Goal: Use online tool/utility: Utilize a website feature to perform a specific function

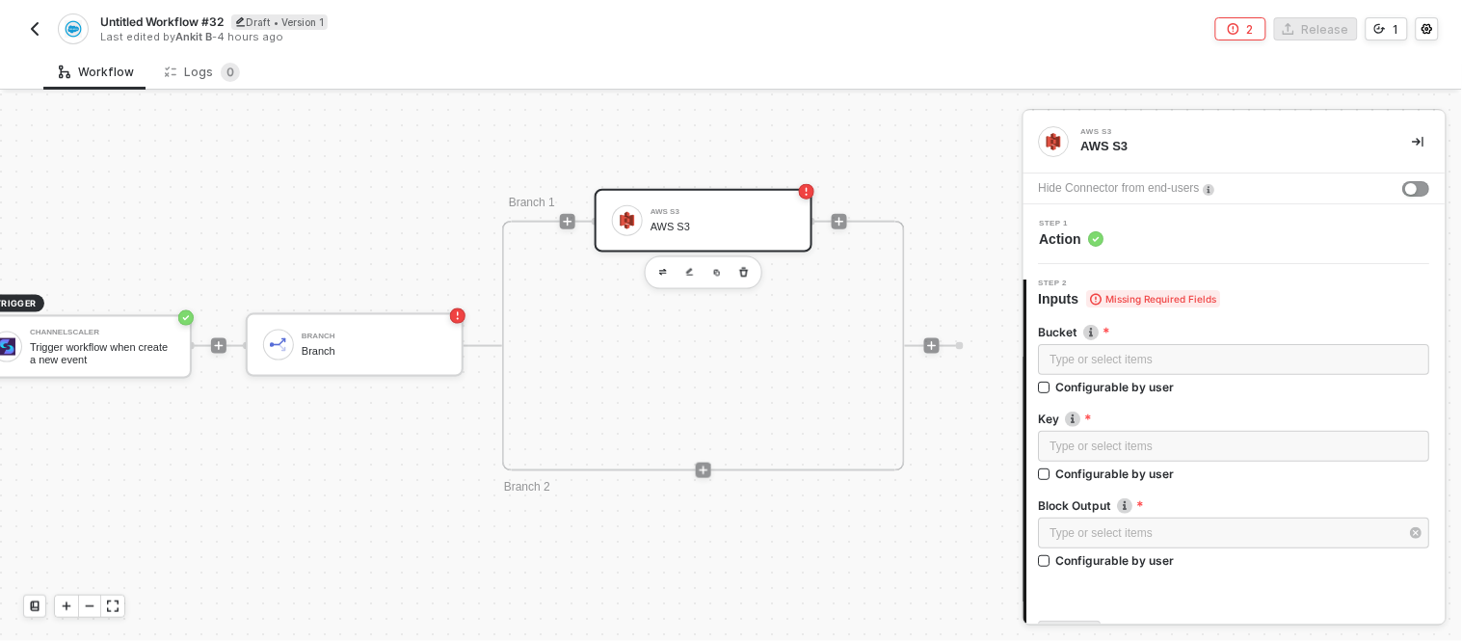
scroll to position [550, 0]
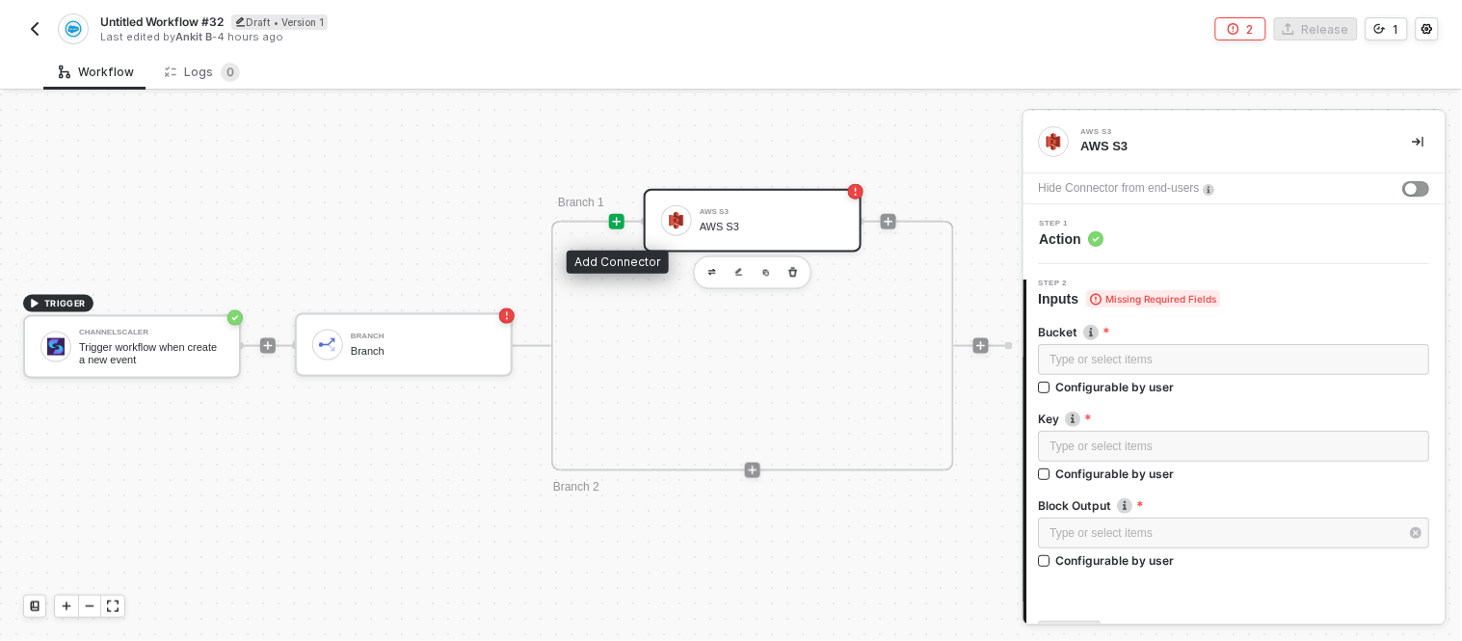
click at [613, 214] on div at bounding box center [616, 221] width 15 height 15
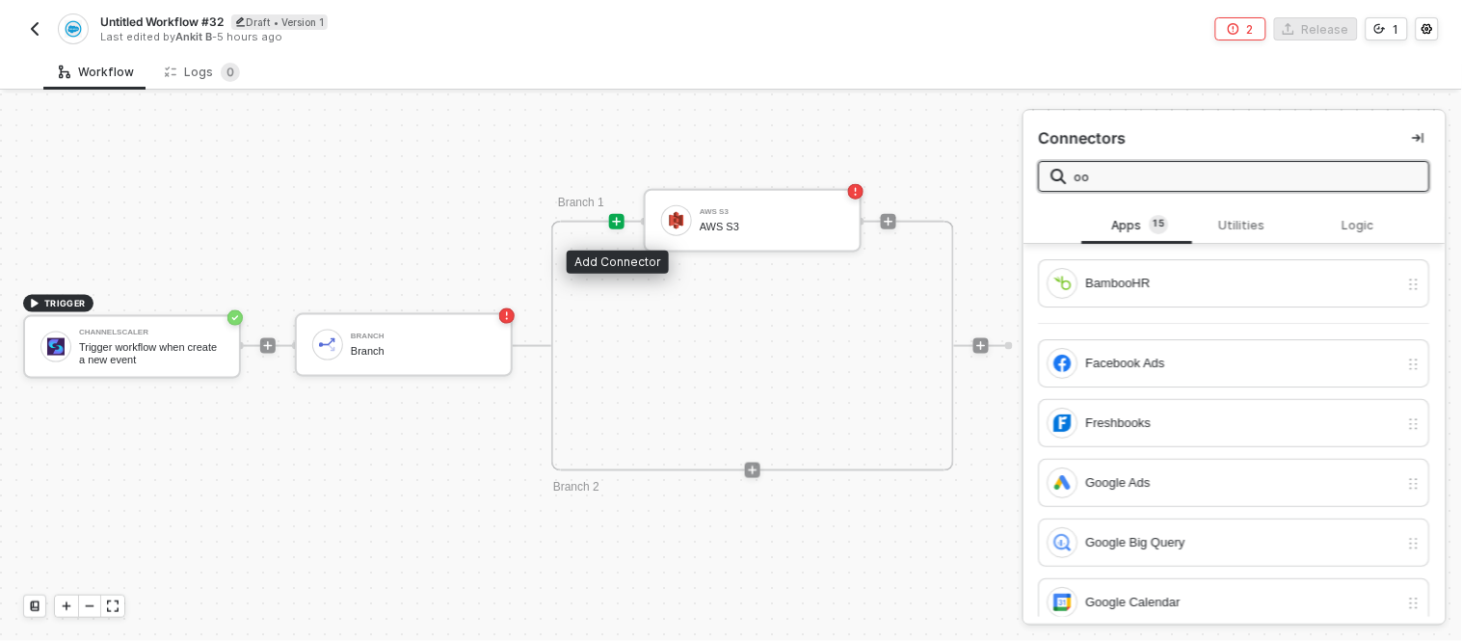
type input "o"
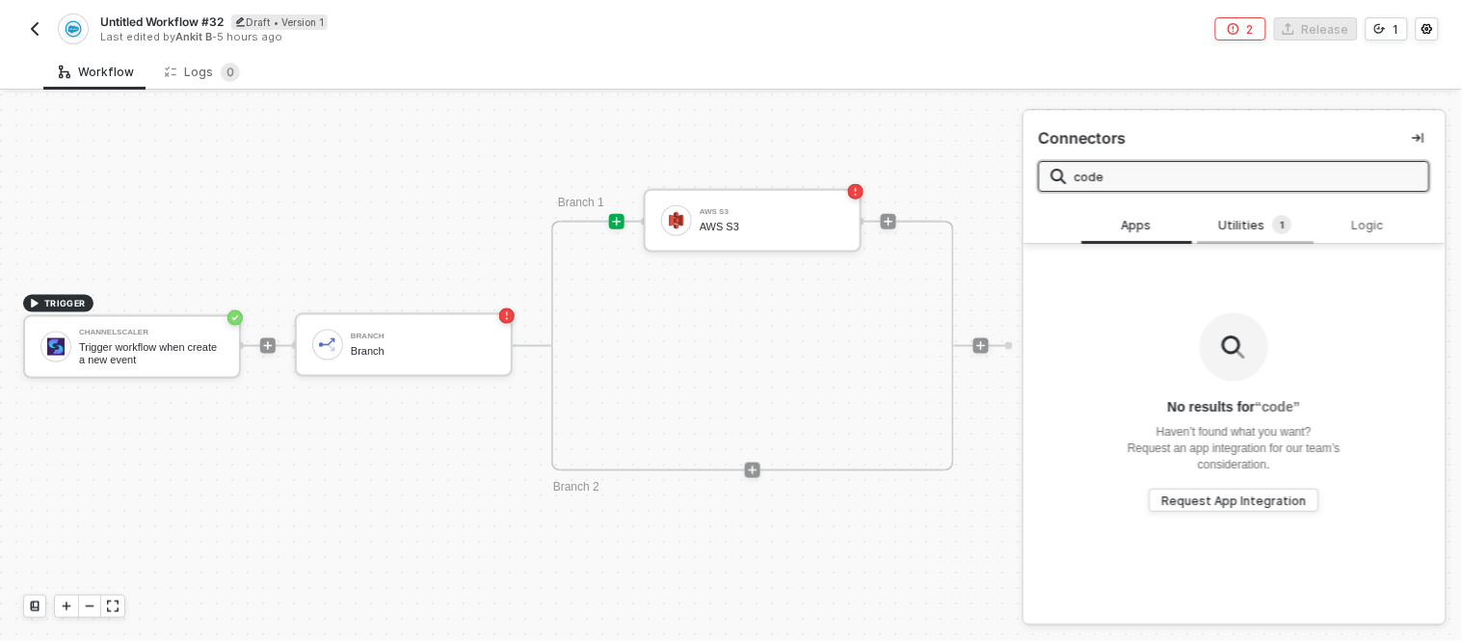
type input "code"
click at [1273, 227] on sup "1" at bounding box center [1282, 224] width 19 height 19
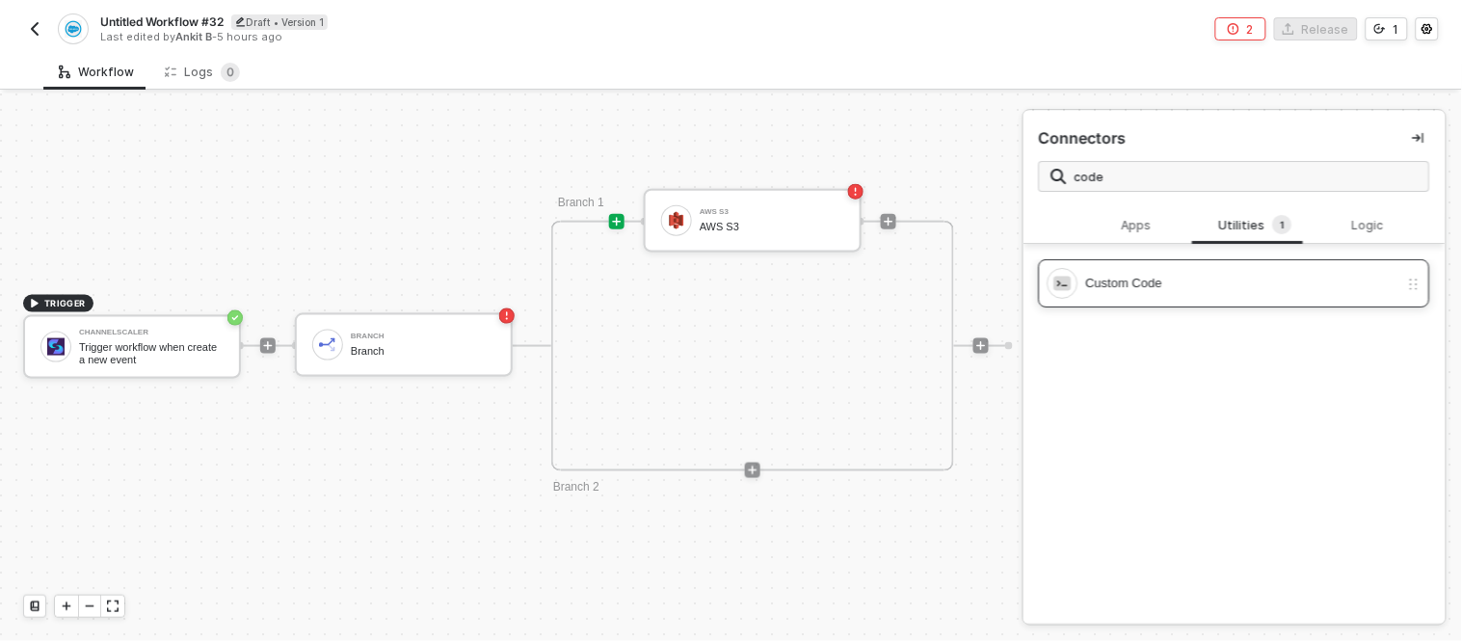
click at [1097, 293] on div "Custom Code" at bounding box center [1242, 283] width 313 height 21
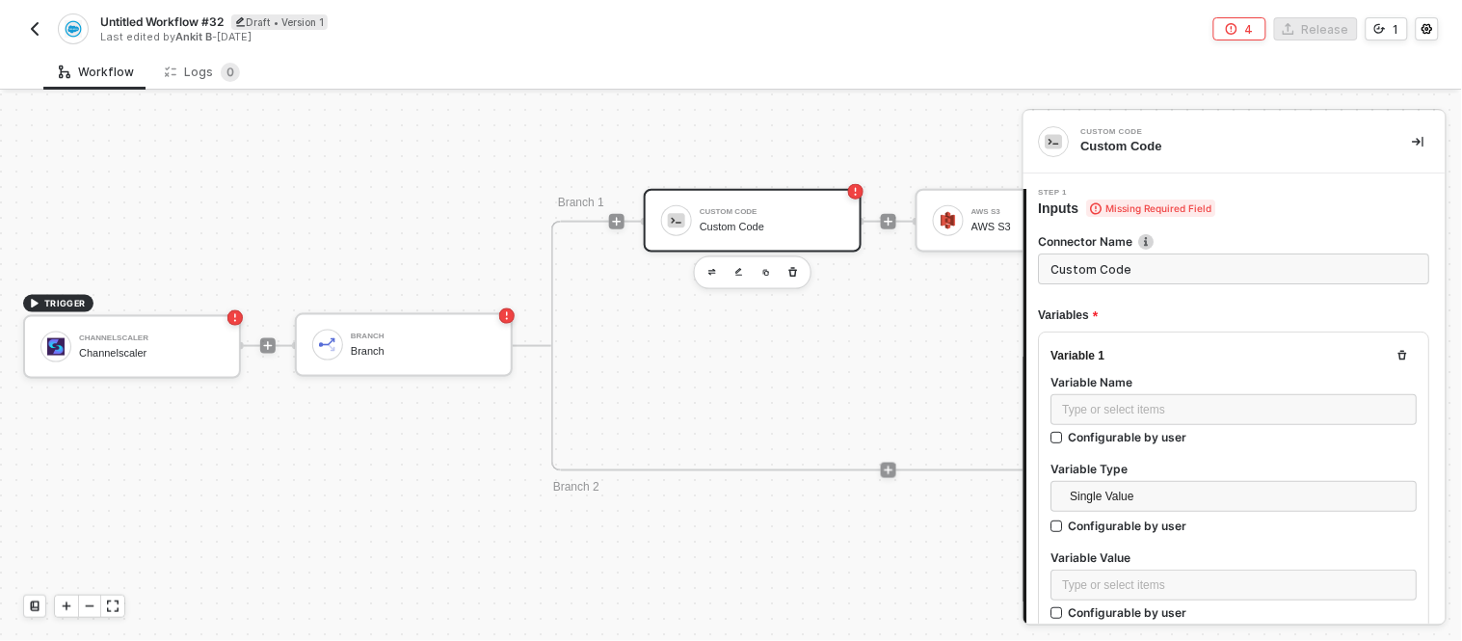
type textarea "/* You can access variables on the inputData object. ex: const myVariable = inp…"
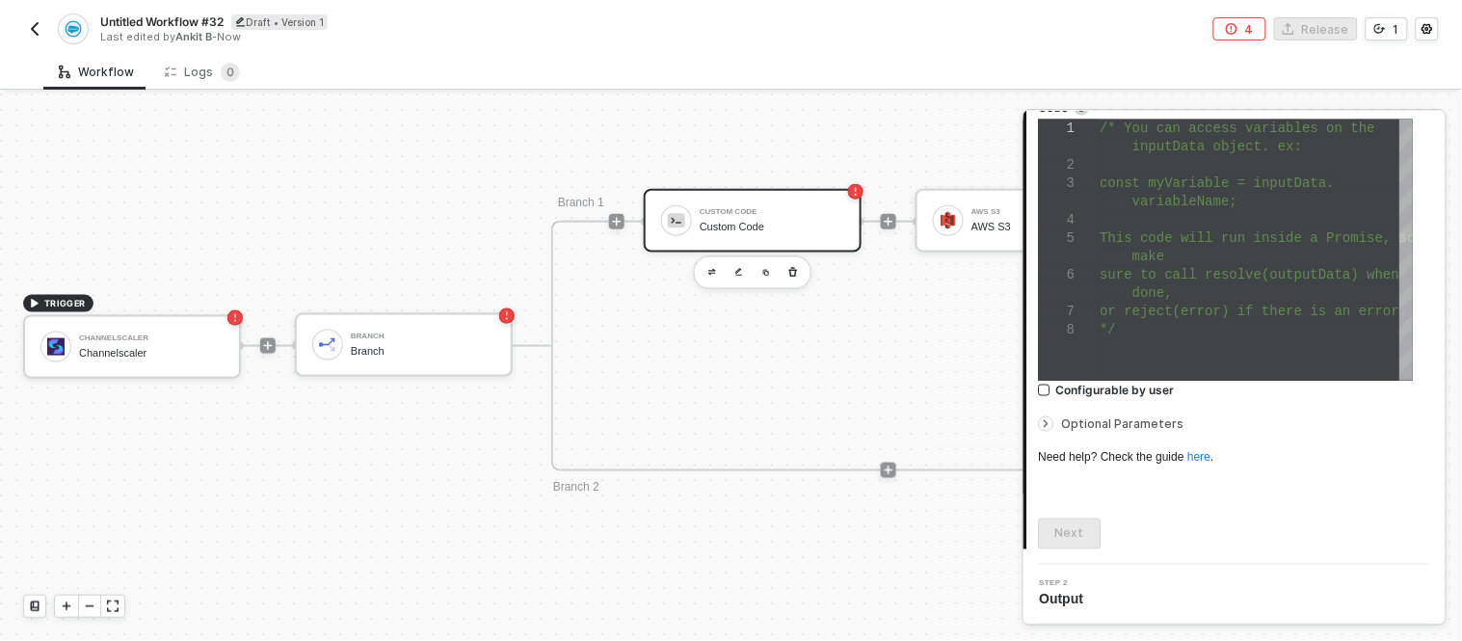
click at [1221, 284] on div "done," at bounding box center [1257, 293] width 313 height 18
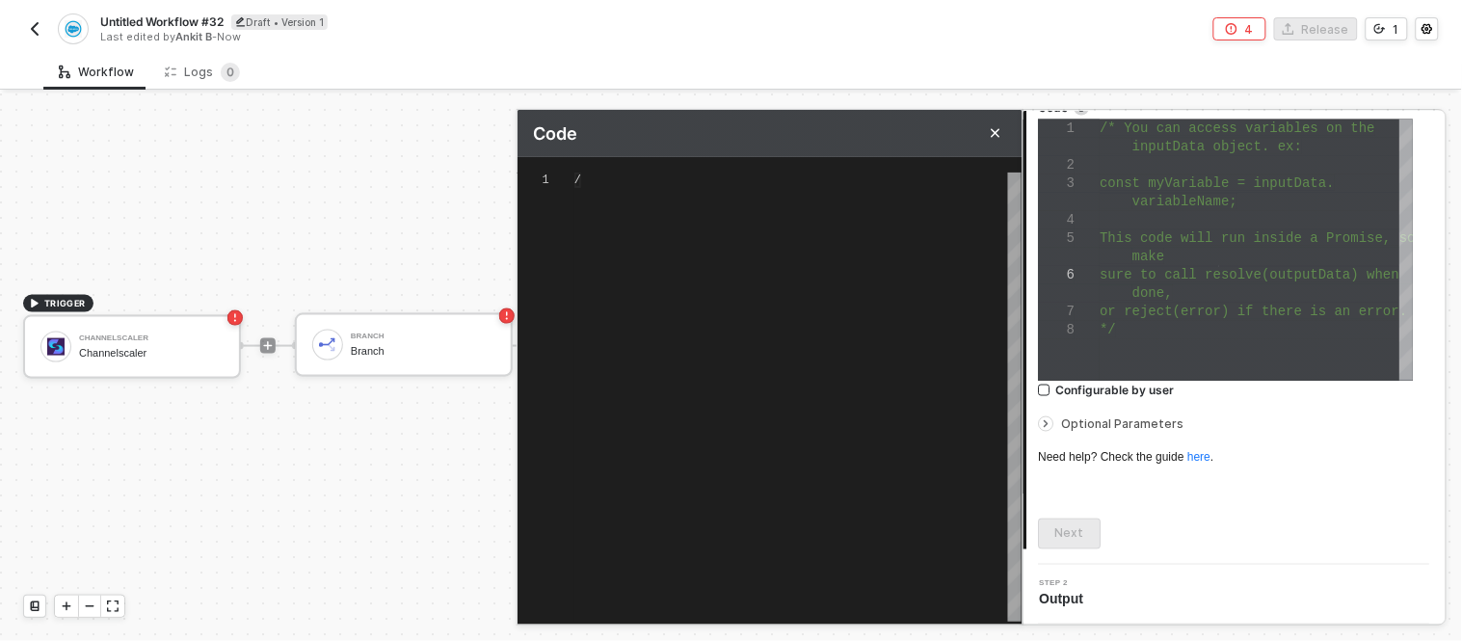
scroll to position [0, 0]
type textarea "/* You can access variables on the inputData object. ex: const myVariable = inp…"
